Goal: Task Accomplishment & Management: Manage account settings

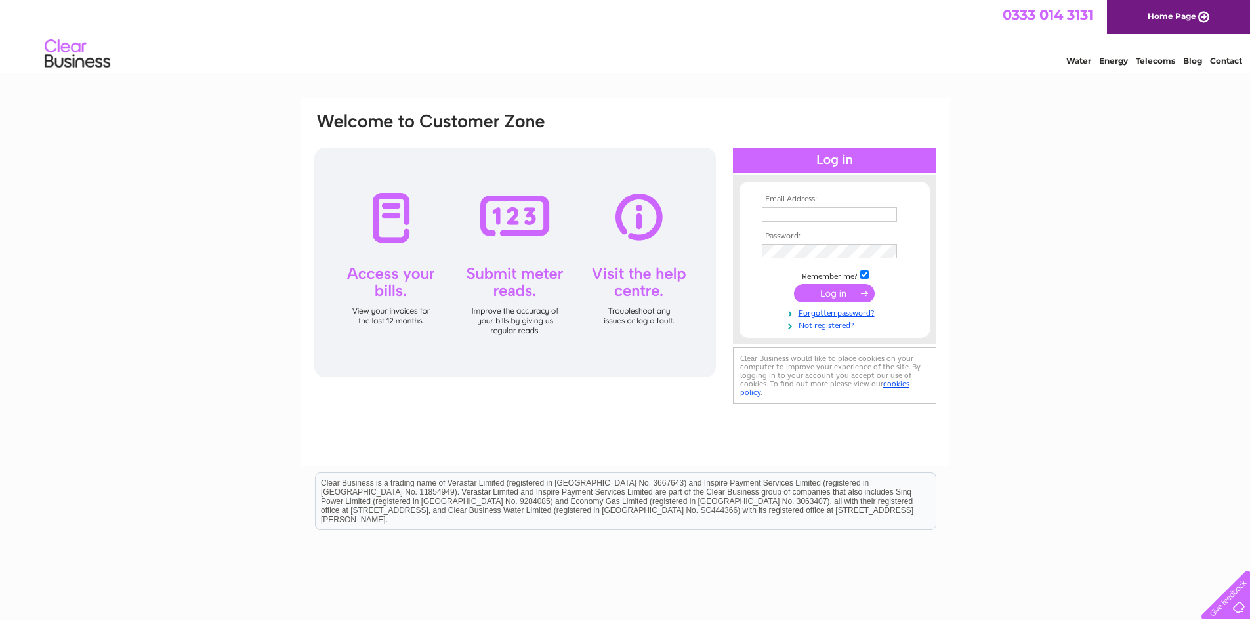
type input "[EMAIL_ADDRESS][DOMAIN_NAME]"
click at [841, 297] on input "submit" at bounding box center [834, 293] width 81 height 18
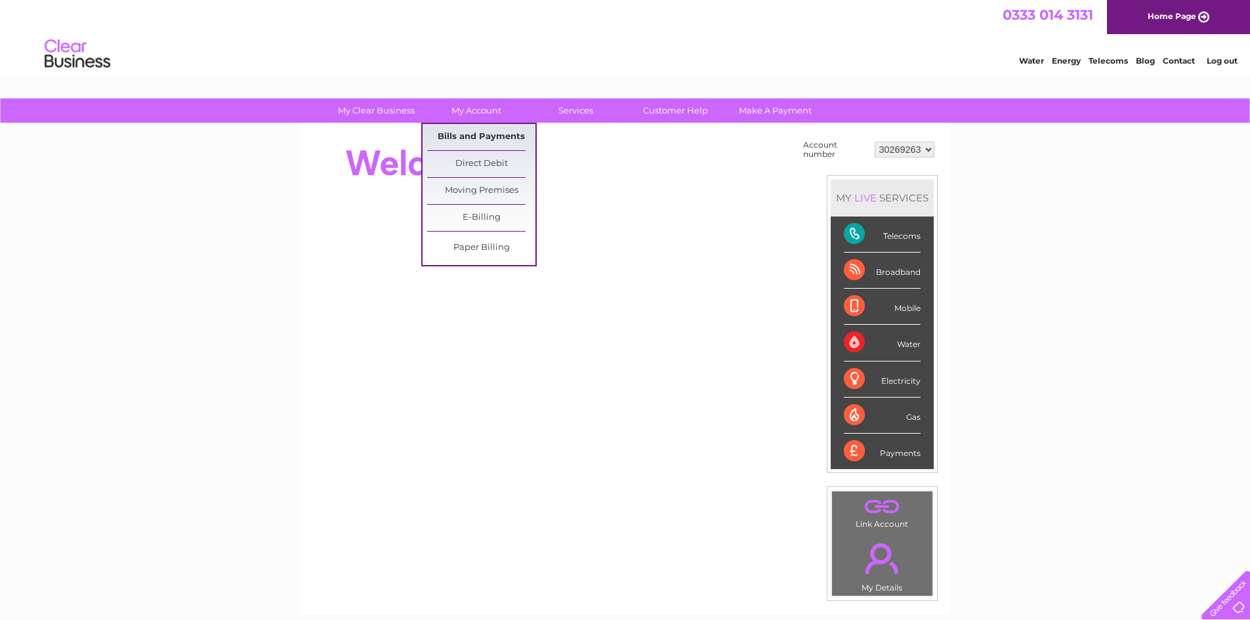
click at [473, 137] on link "Bills and Payments" at bounding box center [481, 137] width 108 height 26
click at [476, 137] on link "Bills and Payments" at bounding box center [481, 137] width 108 height 26
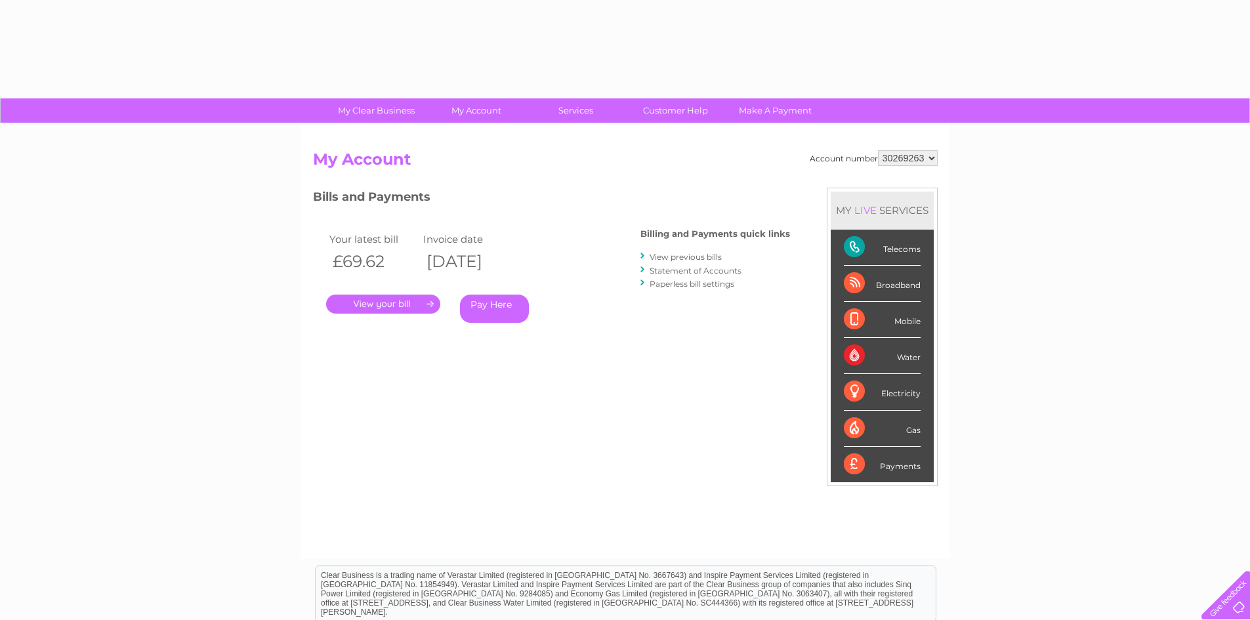
click at [409, 297] on link "." at bounding box center [383, 304] width 114 height 19
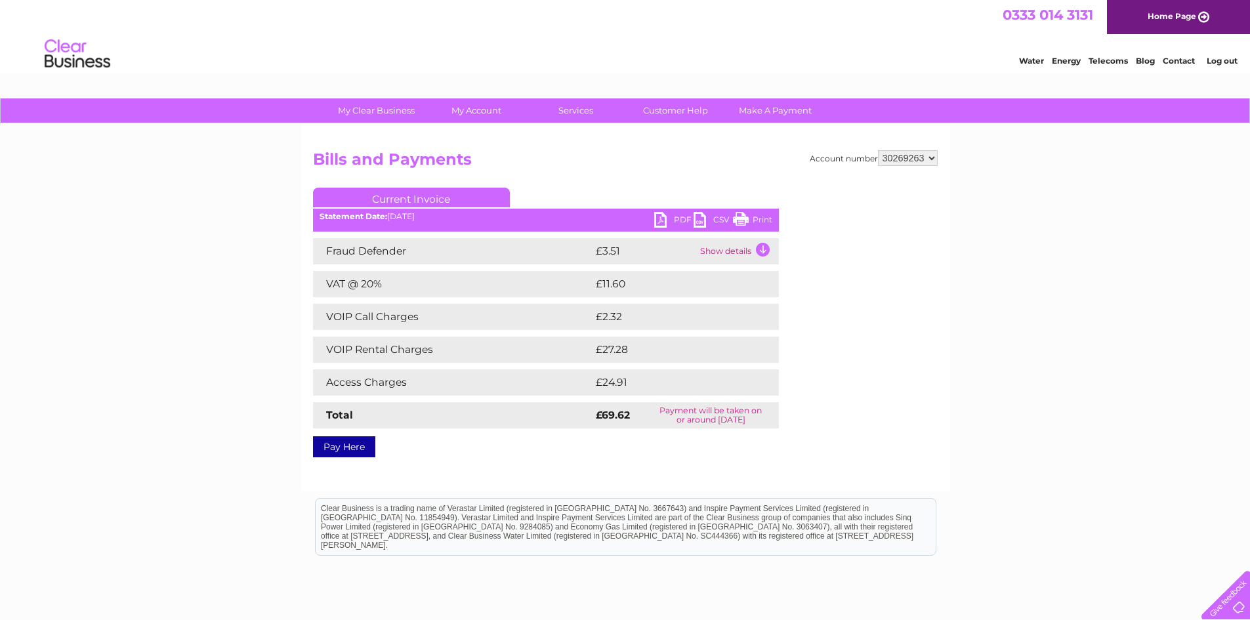
click at [695, 214] on link "CSV" at bounding box center [713, 221] width 39 height 19
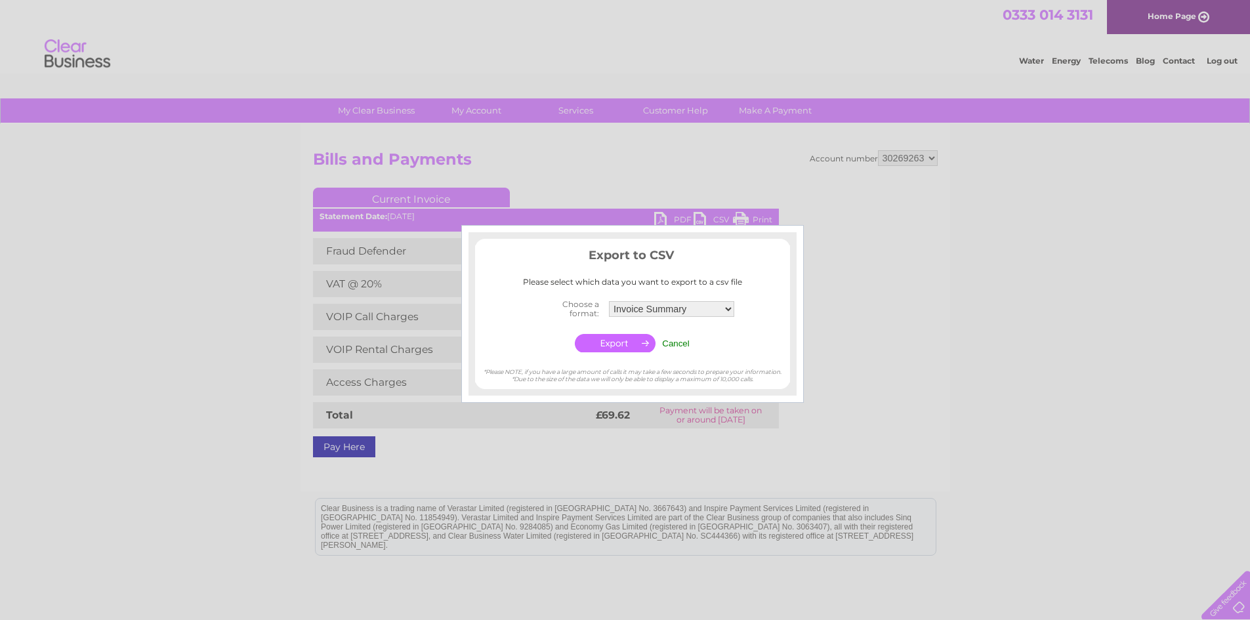
click at [856, 141] on div at bounding box center [625, 310] width 1250 height 620
click at [667, 343] on input "Cancel" at bounding box center [676, 344] width 28 height 10
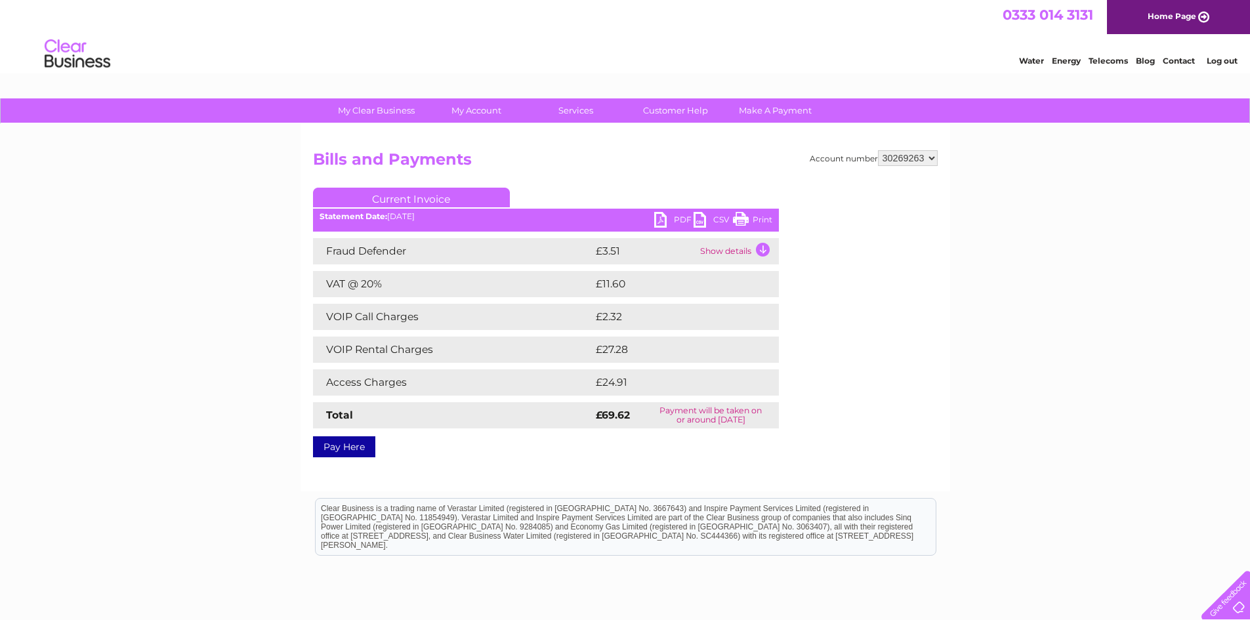
drag, startPoint x: 744, startPoint y: 220, endPoint x: 1019, endPoint y: 46, distance: 325.4
click at [744, 219] on link "Print" at bounding box center [752, 221] width 39 height 19
click at [660, 220] on link "PDF" at bounding box center [673, 221] width 39 height 19
click at [1228, 60] on link "Log out" at bounding box center [1222, 61] width 31 height 10
